Goal: Use online tool/utility: Utilize a website feature to perform a specific function

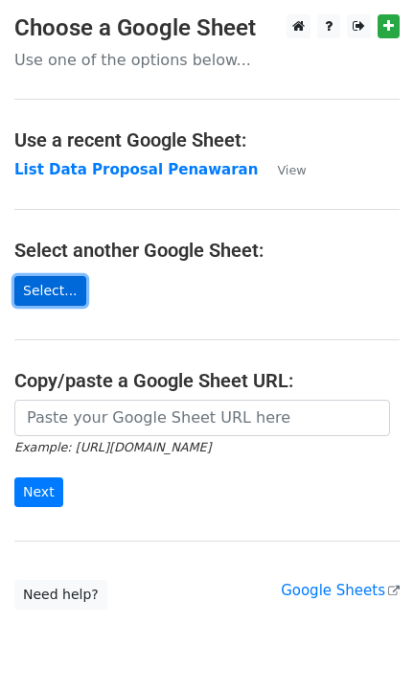
click at [43, 290] on link "Select..." at bounding box center [50, 291] width 72 height 30
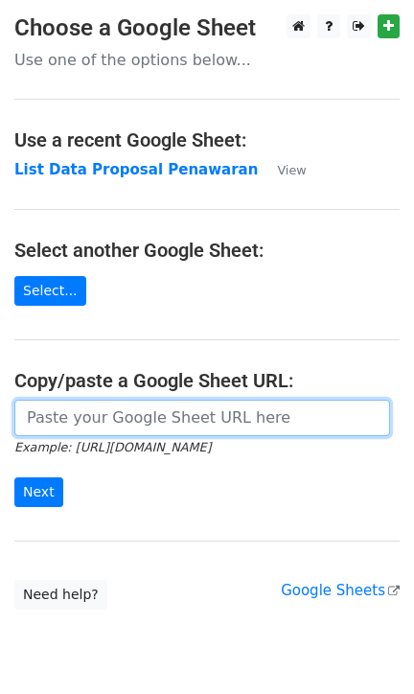
click at [108, 421] on input "url" at bounding box center [202, 418] width 376 height 36
paste input "https://docs.google.com/spreadsheets/d/1ukIFgSvsjsBzrhORetVL-sT159yR3hyCCWFSEQi…"
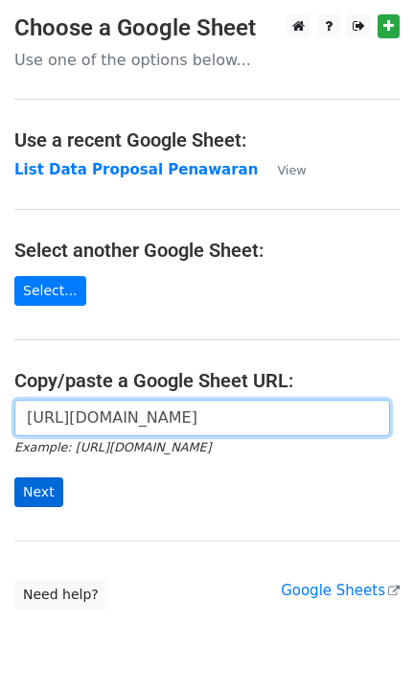
type input "https://docs.google.com/spreadsheets/d/1ukIFgSvsjsBzrhORetVL-sT159yR3hyCCWFSEQi…"
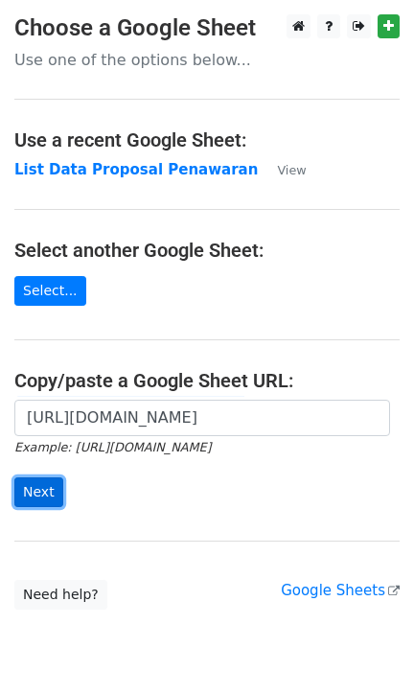
scroll to position [0, 0]
click at [47, 497] on input "Next" at bounding box center [38, 492] width 49 height 30
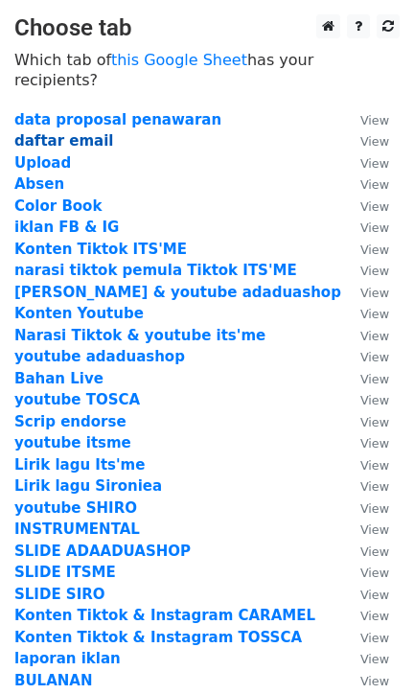
click at [74, 132] on strong "daftar email" at bounding box center [64, 140] width 100 height 17
